Goal: Transaction & Acquisition: Obtain resource

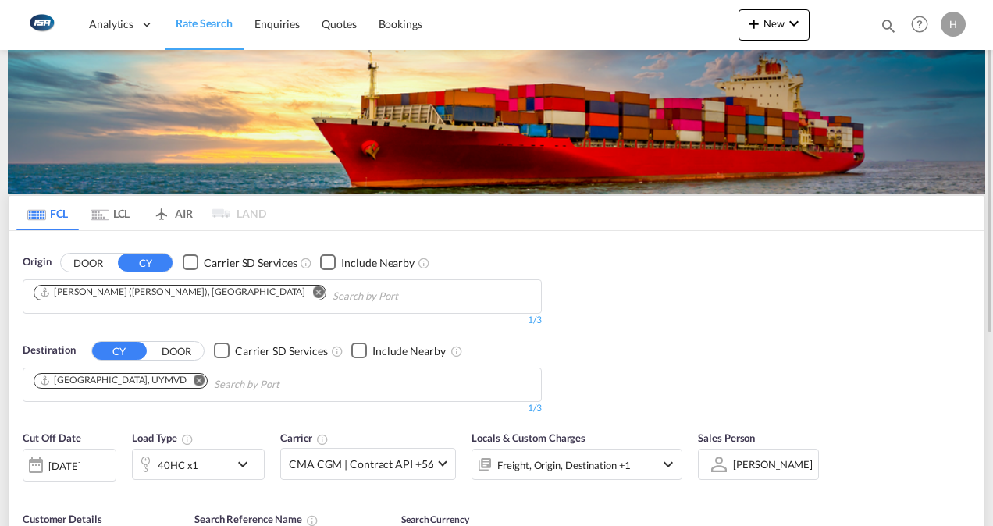
click at [312, 293] on md-icon "Remove" at bounding box center [318, 292] width 12 height 12
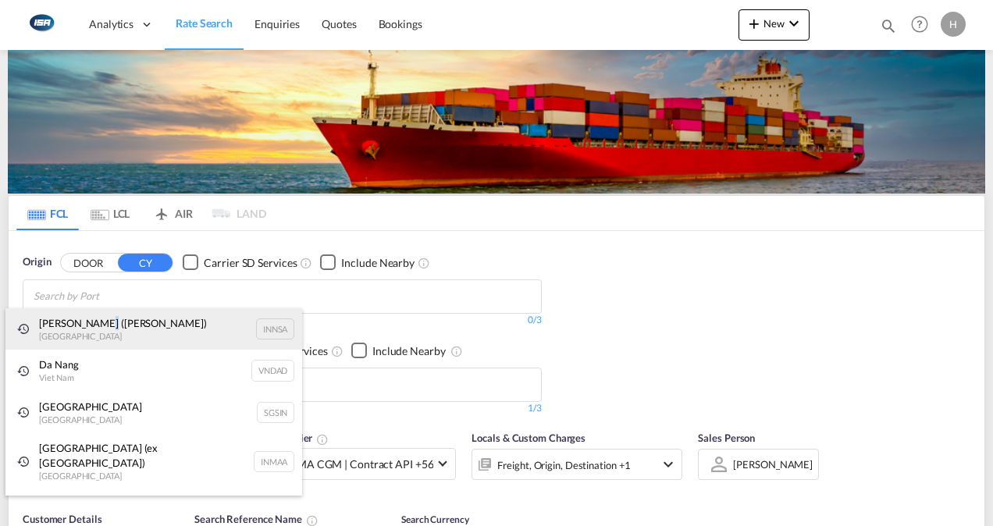
click at [98, 323] on div "[PERSON_NAME] ([PERSON_NAME]) [GEOGRAPHIC_DATA] INNSA" at bounding box center [153, 329] width 297 height 42
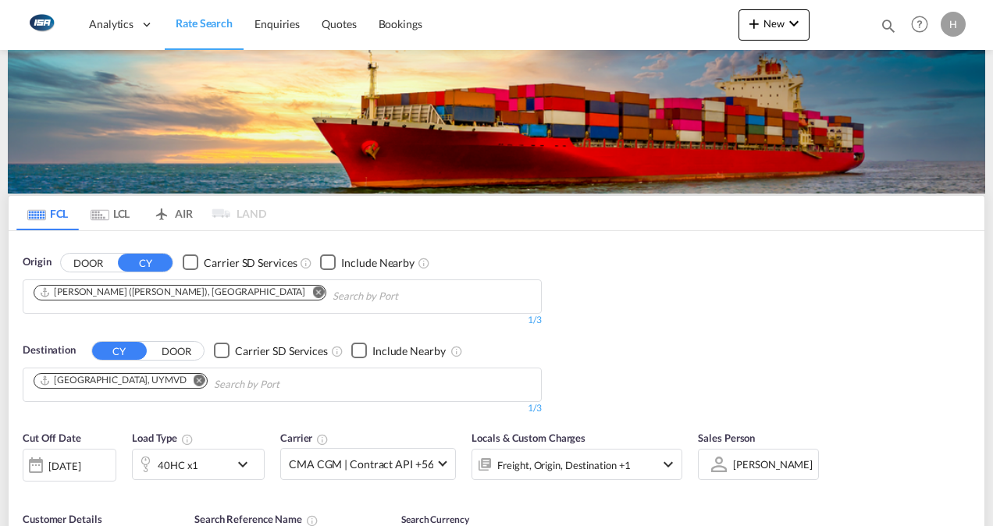
click at [194, 379] on md-icon "Remove" at bounding box center [200, 380] width 12 height 12
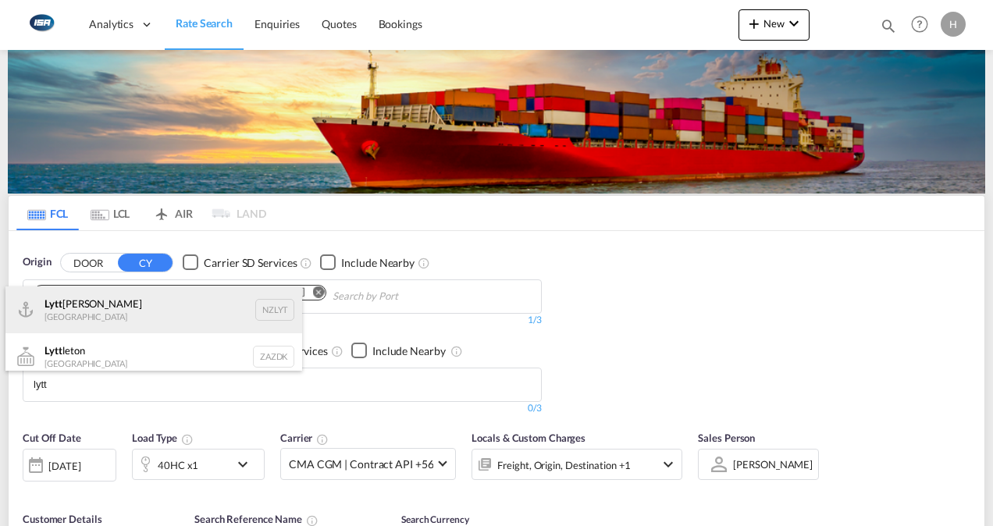
type input "lytt"
click at [109, 323] on div "[PERSON_NAME] [GEOGRAPHIC_DATA] NZLYT" at bounding box center [153, 309] width 297 height 47
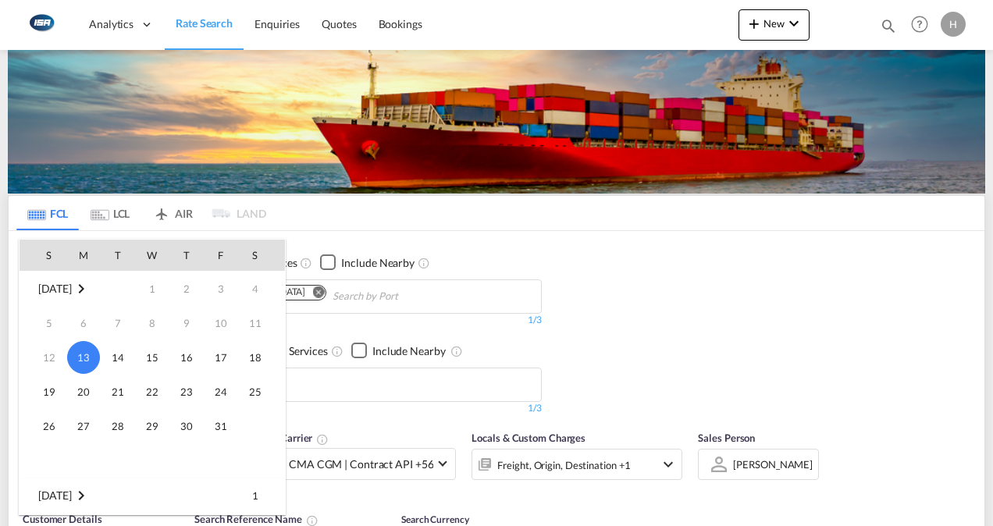
click at [717, 331] on div at bounding box center [496, 263] width 993 height 526
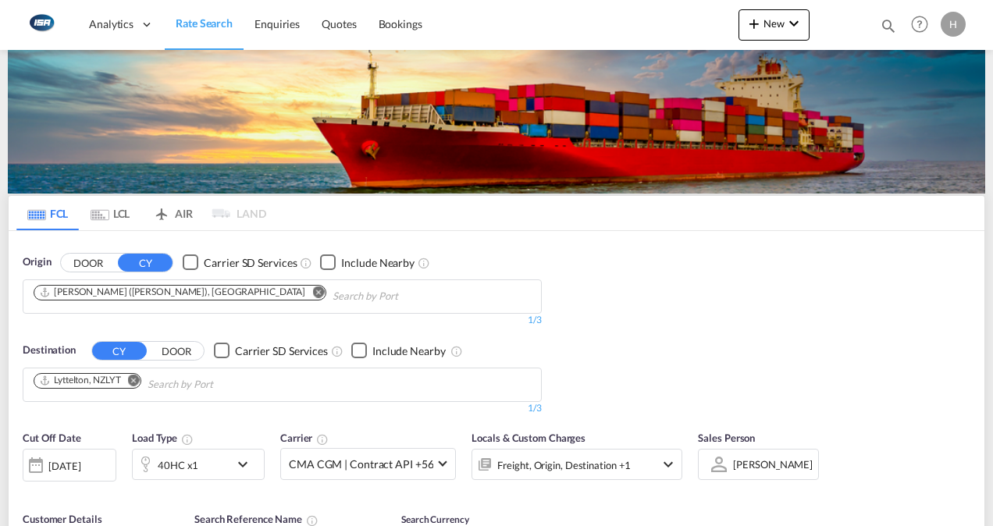
scroll to position [279, 0]
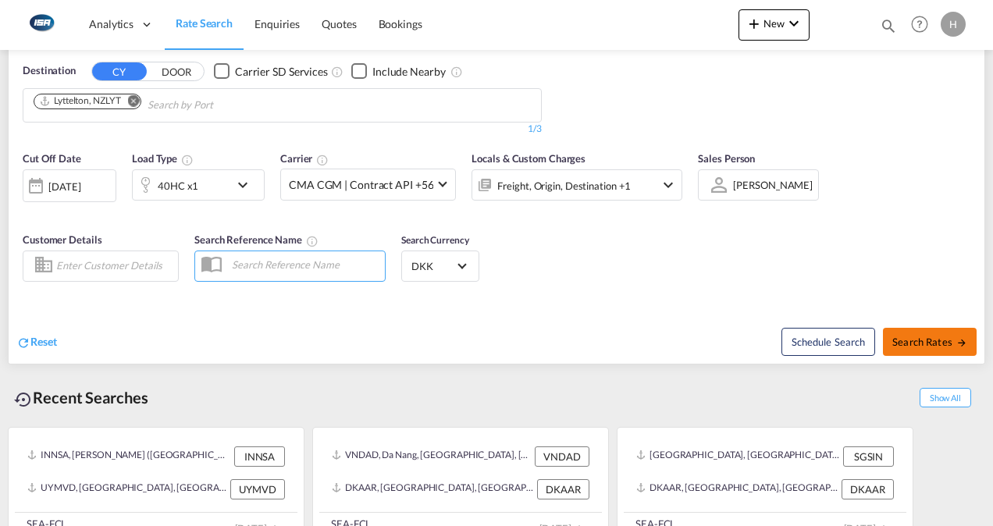
click at [934, 339] on span "Search Rates" at bounding box center [929, 342] width 75 height 12
type input "INNSA to NZLYT / [DATE]"
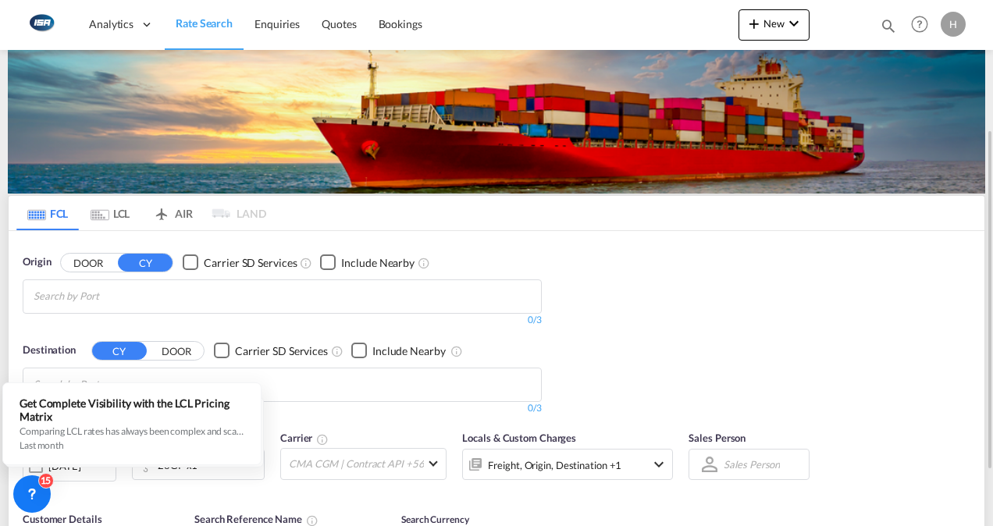
scroll to position [234, 0]
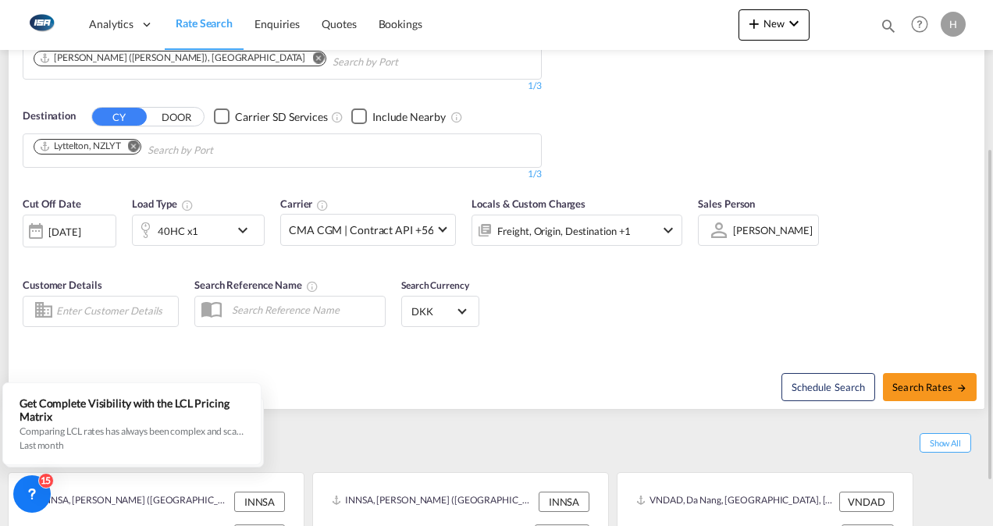
click at [245, 226] on md-icon "icon-chevron-down" at bounding box center [246, 230] width 27 height 19
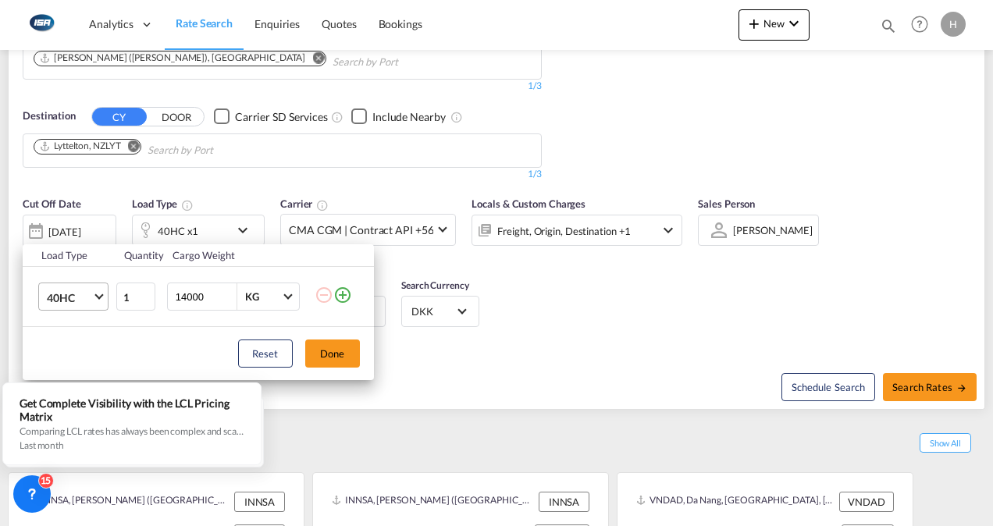
click at [95, 293] on span "Choose: \a40HC" at bounding box center [98, 295] width 9 height 9
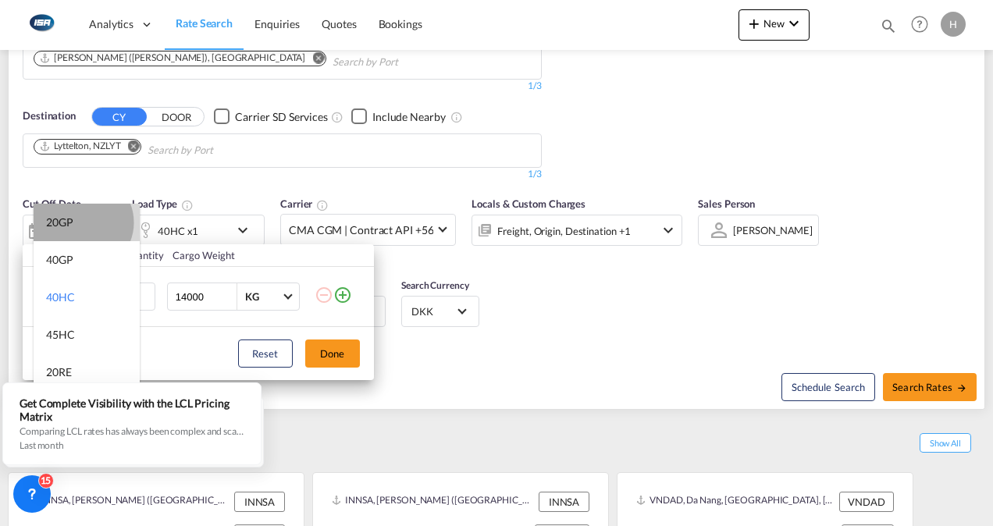
click at [82, 222] on md-option "20GP" at bounding box center [87, 222] width 106 height 37
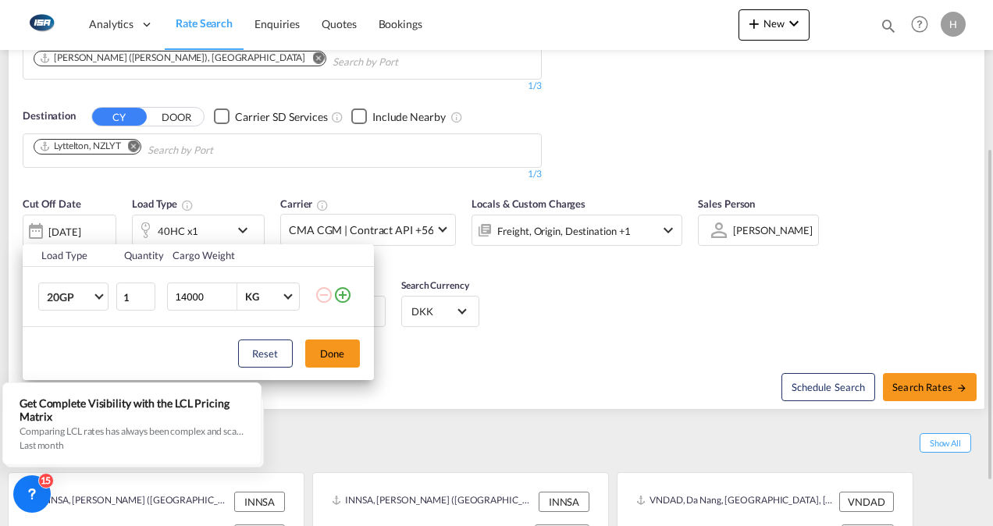
click at [320, 351] on button "Done" at bounding box center [332, 354] width 55 height 28
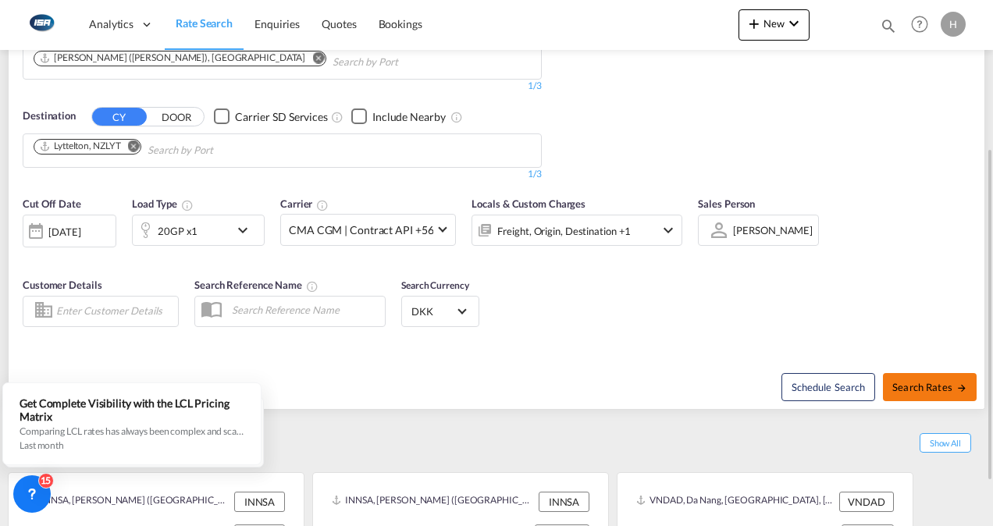
click at [927, 381] on span "Search Rates" at bounding box center [929, 387] width 75 height 12
type input "INNSA to NZLYT / [DATE]"
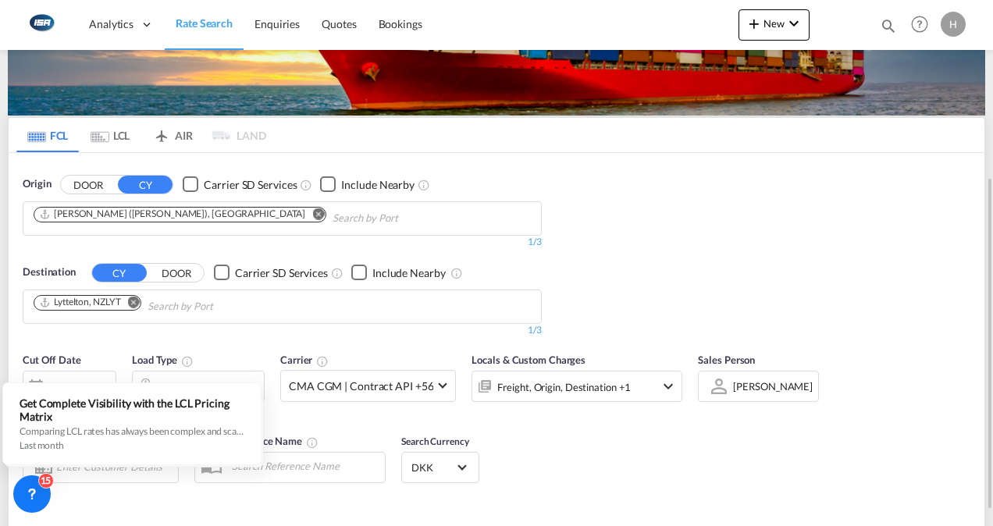
scroll to position [304, 0]
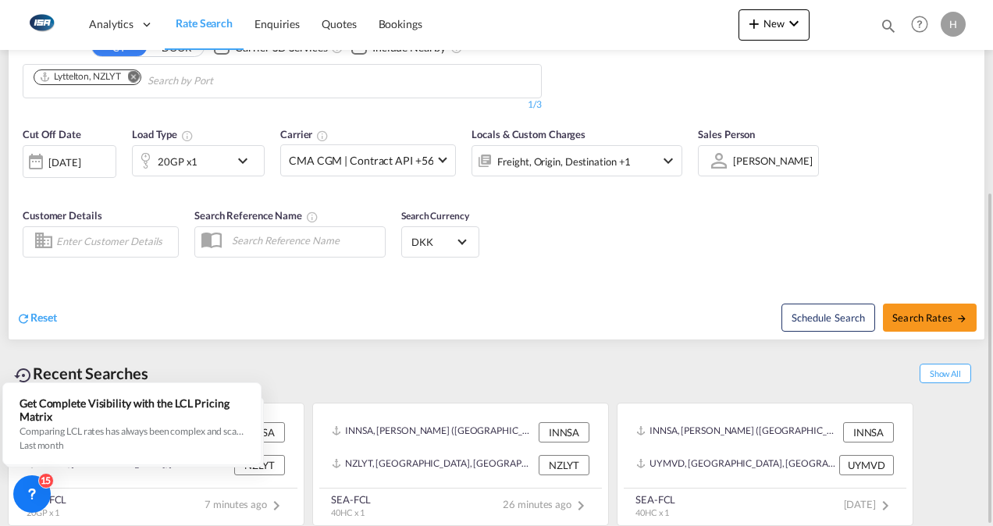
click at [80, 161] on div "[DATE]" at bounding box center [64, 162] width 32 height 14
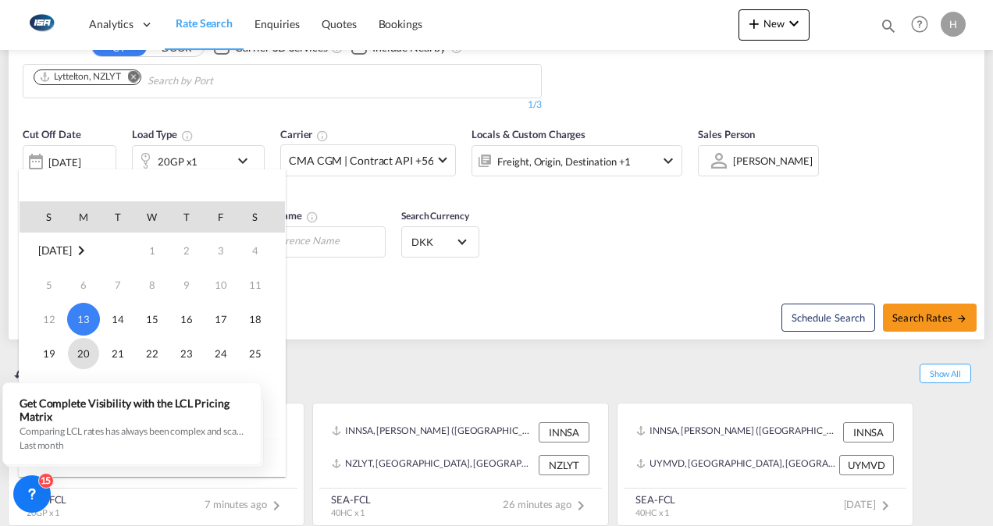
click at [85, 358] on span "20" at bounding box center [83, 353] width 31 height 31
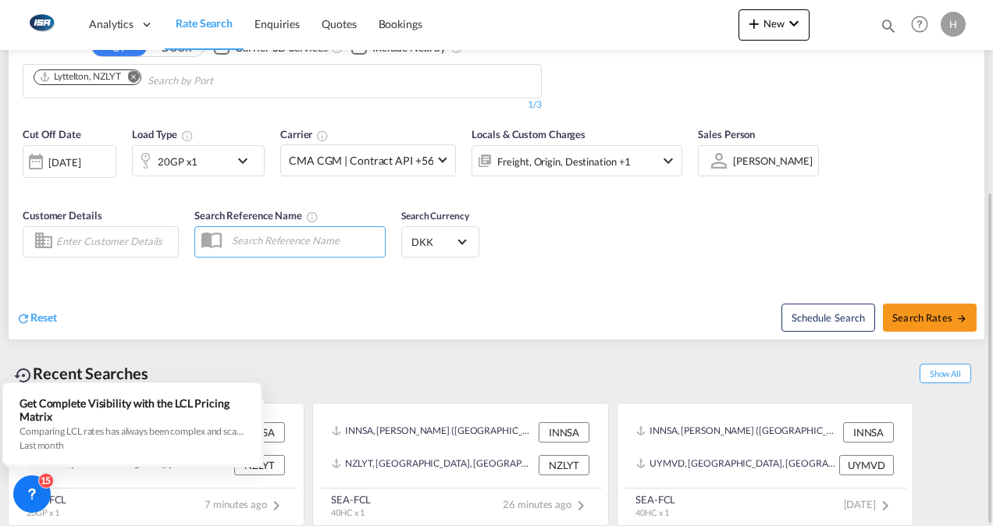
scroll to position [226, 0]
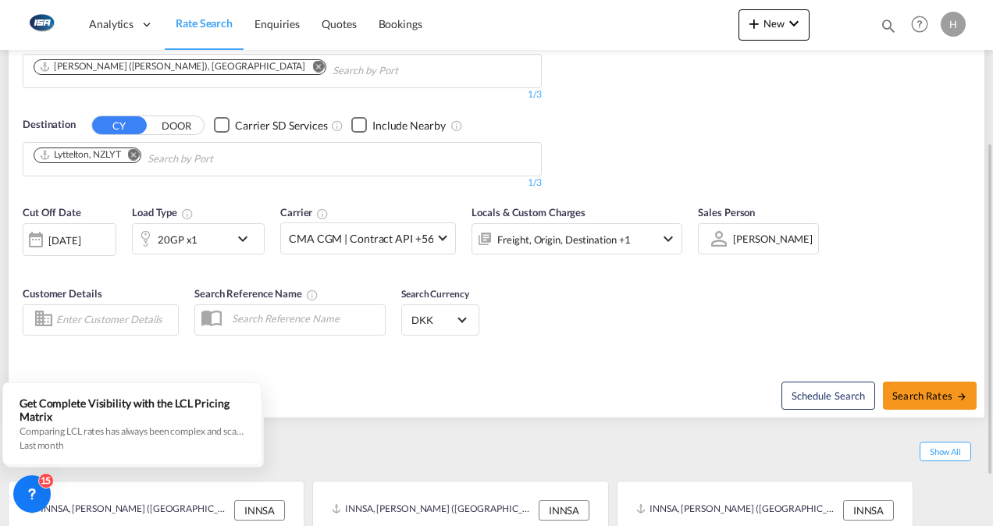
click at [241, 232] on md-icon "icon-chevron-down" at bounding box center [246, 238] width 27 height 19
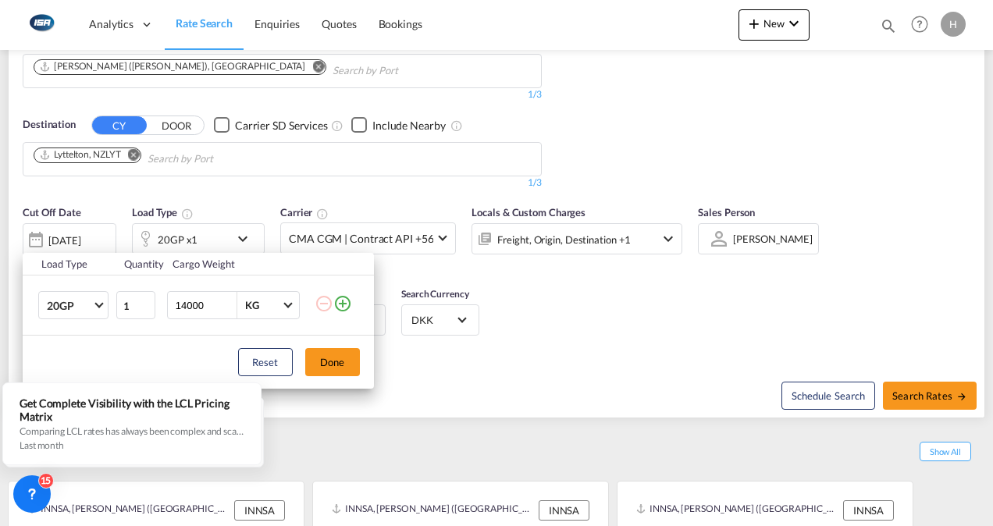
drag, startPoint x: 206, startPoint y: 308, endPoint x: 12, endPoint y: 257, distance: 201.1
click at [11, 257] on div "Load Type Quantity Cargo Weight 20GP 20GP 40GP 40HC 45HC 20RE 40RE 40HR 20OT 40…" at bounding box center [496, 263] width 993 height 526
type input "18000"
click at [339, 372] on button "Done" at bounding box center [332, 362] width 55 height 28
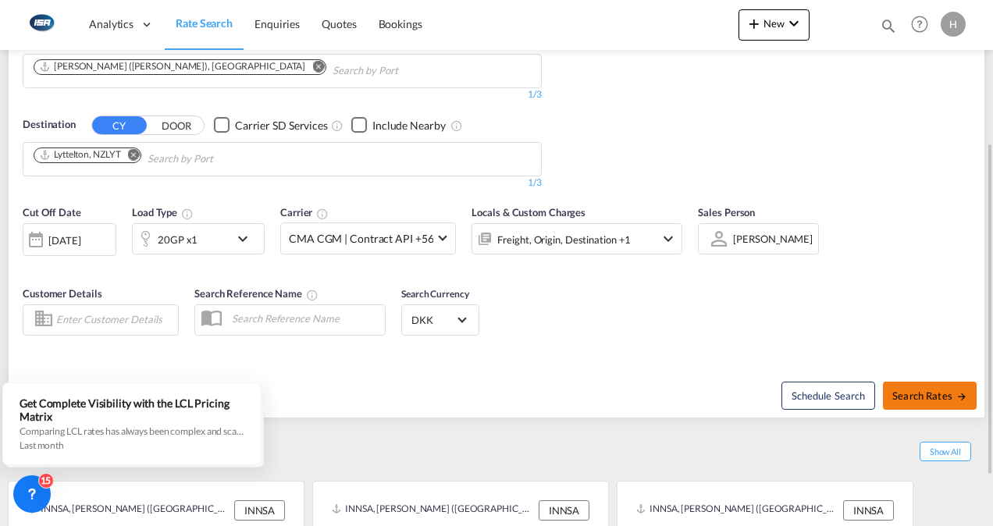
click at [905, 403] on button "Search Rates" at bounding box center [930, 396] width 94 height 28
type input "INNSA to NZLYT / [DATE]"
